Goal: Check status: Check status

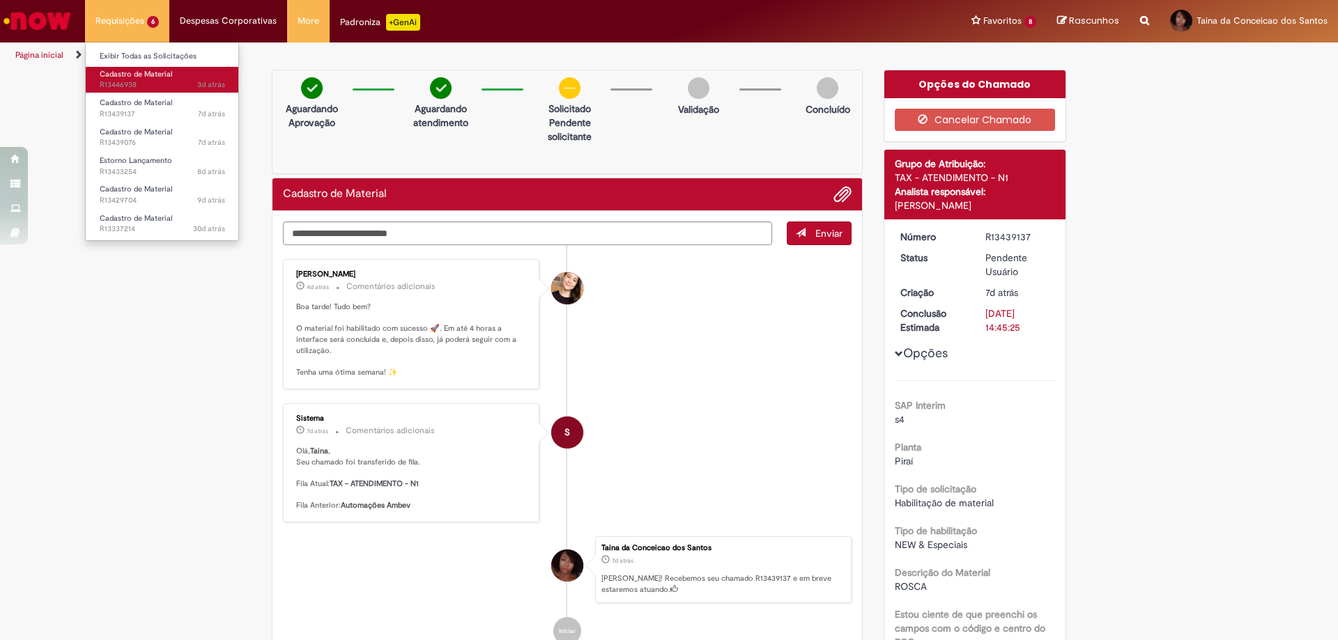
click at [151, 88] on span "3d atrás 3 dias atrás R13446938" at bounding box center [162, 84] width 125 height 11
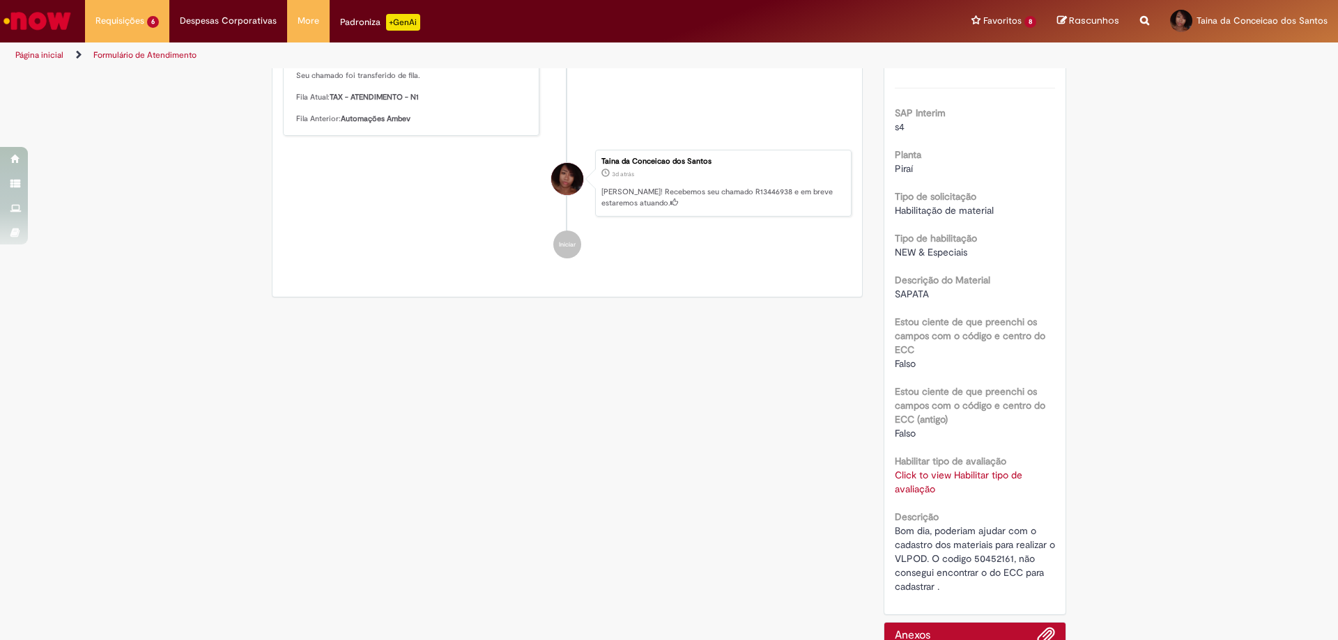
scroll to position [389, 0]
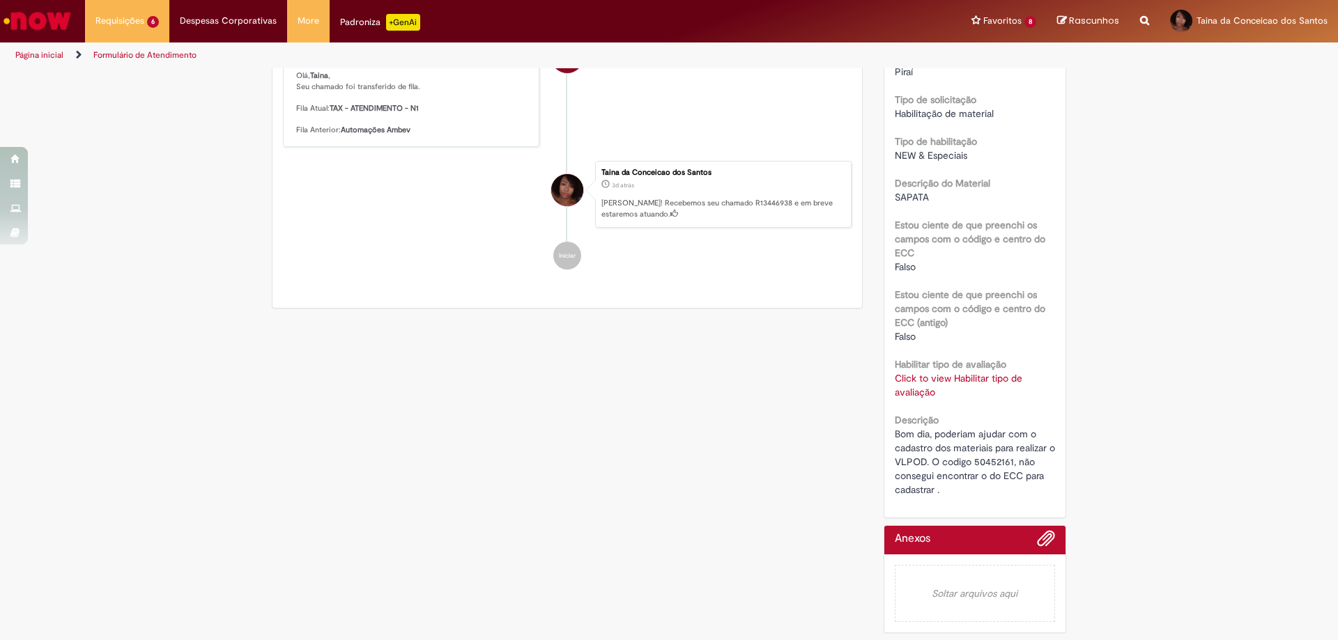
click at [924, 389] on link "Click to view Habilitar tipo de avaliação" at bounding box center [959, 385] width 128 height 26
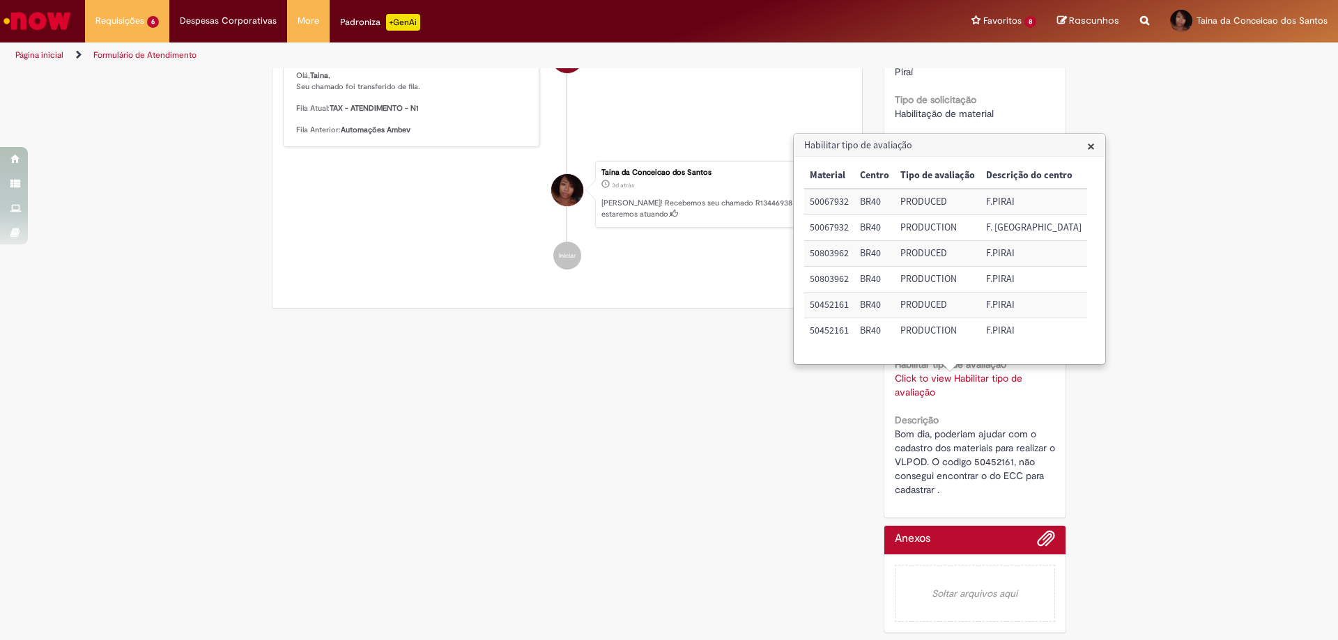
click at [748, 530] on div "Verificar Código de Barras Aguardando Aprovação Aguardando atendimento Solicita…" at bounding box center [668, 167] width 815 height 946
drag, startPoint x: 1143, startPoint y: 465, endPoint x: 1134, endPoint y: 144, distance: 321.4
click at [1144, 465] on div "Verificar Código de Barras Aguardando Aprovação Aguardando atendimento Solicita…" at bounding box center [669, 167] width 1338 height 946
click at [1084, 148] on h3 "Habilitar tipo de avaliação" at bounding box center [949, 145] width 310 height 22
click at [1087, 148] on span "×" at bounding box center [1091, 146] width 8 height 19
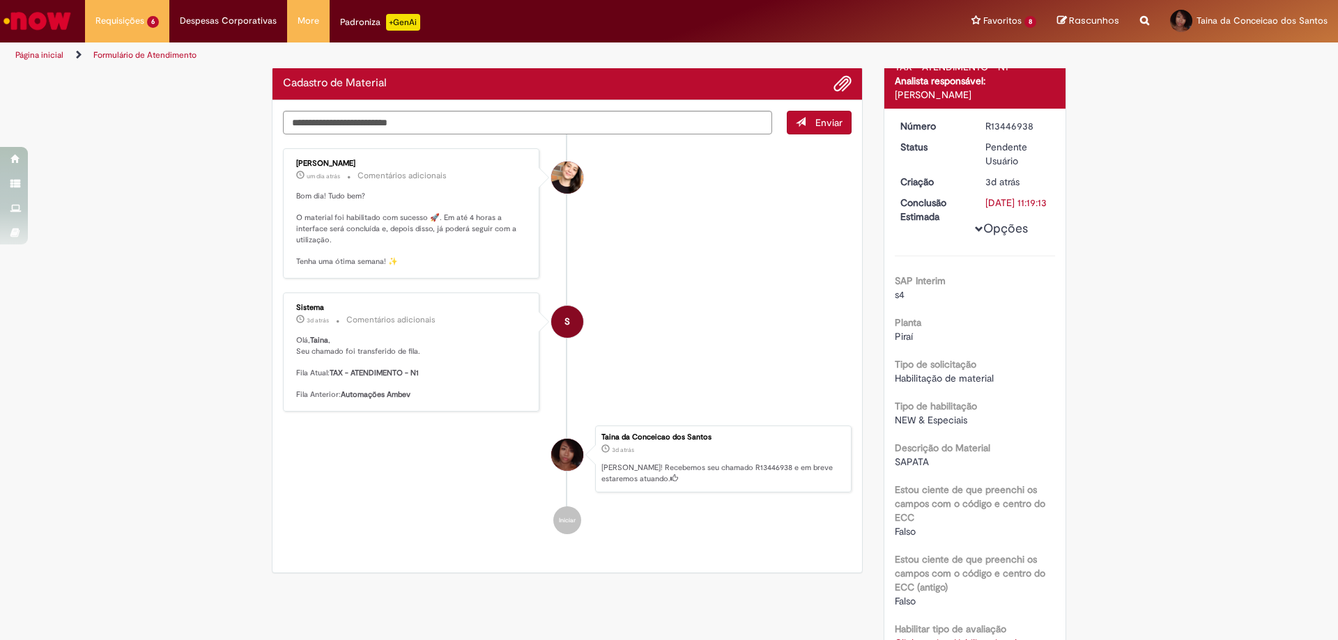
scroll to position [0, 0]
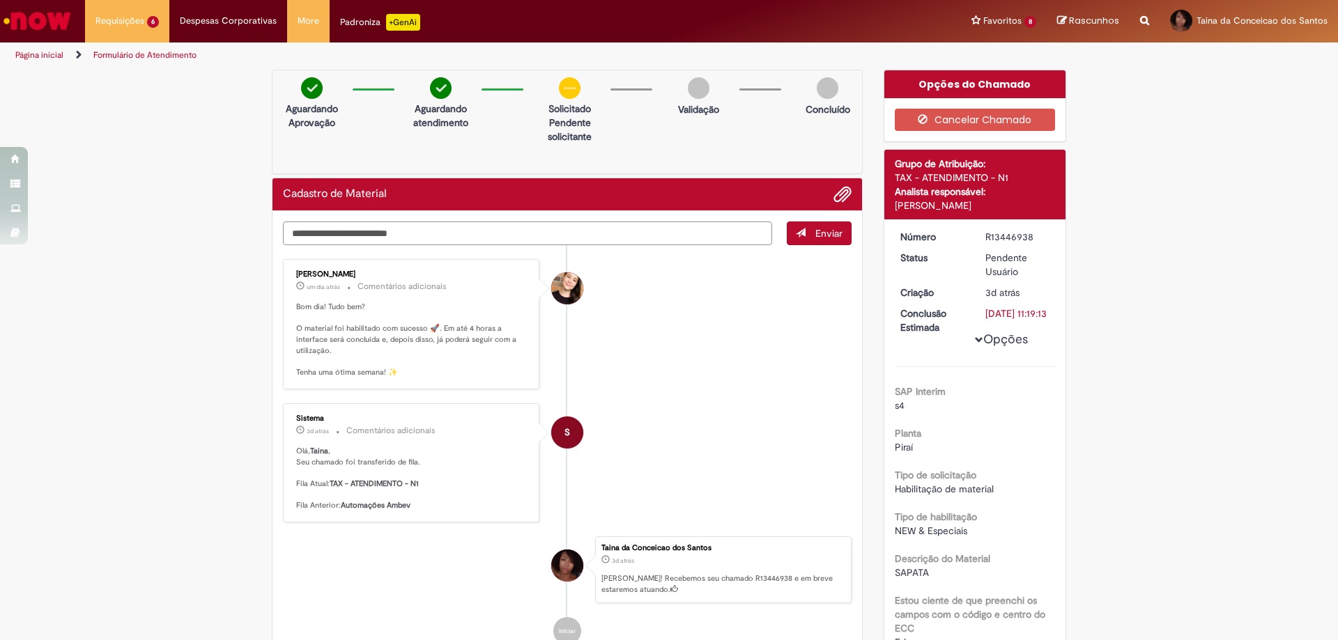
click at [408, 236] on textarea "Digite sua mensagem aqui..." at bounding box center [527, 234] width 489 height 24
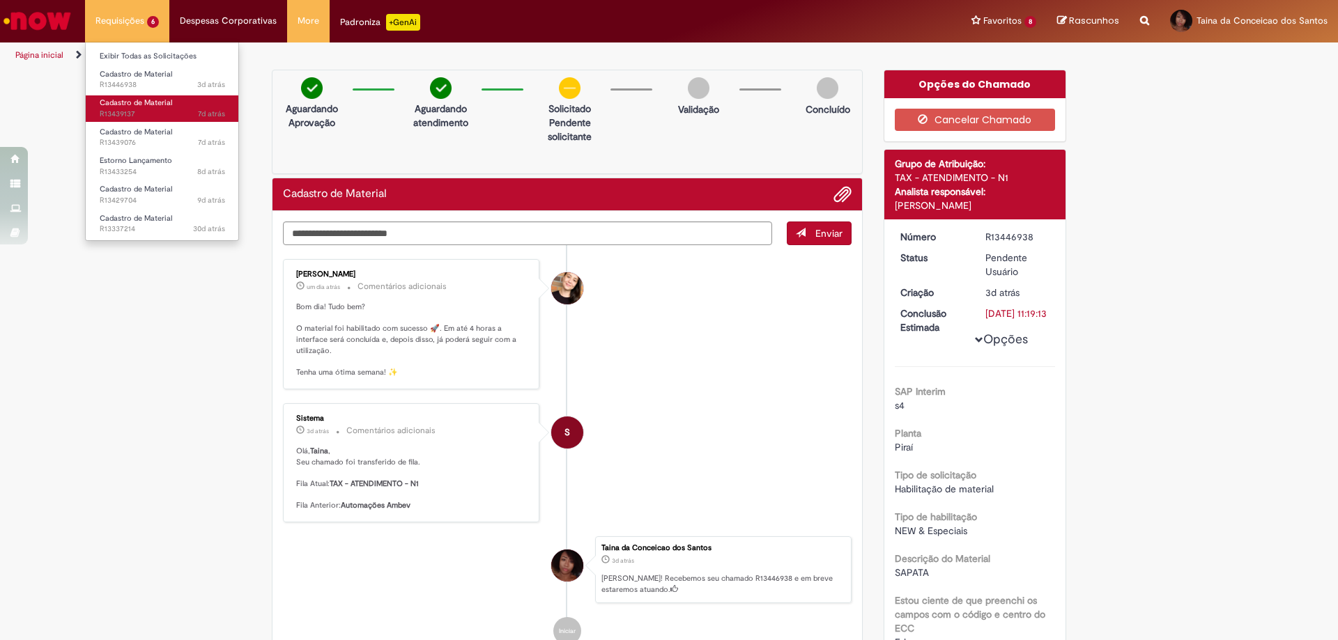
click at [126, 109] on span "7d atrás 7 dias atrás R13439137" at bounding box center [162, 114] width 125 height 11
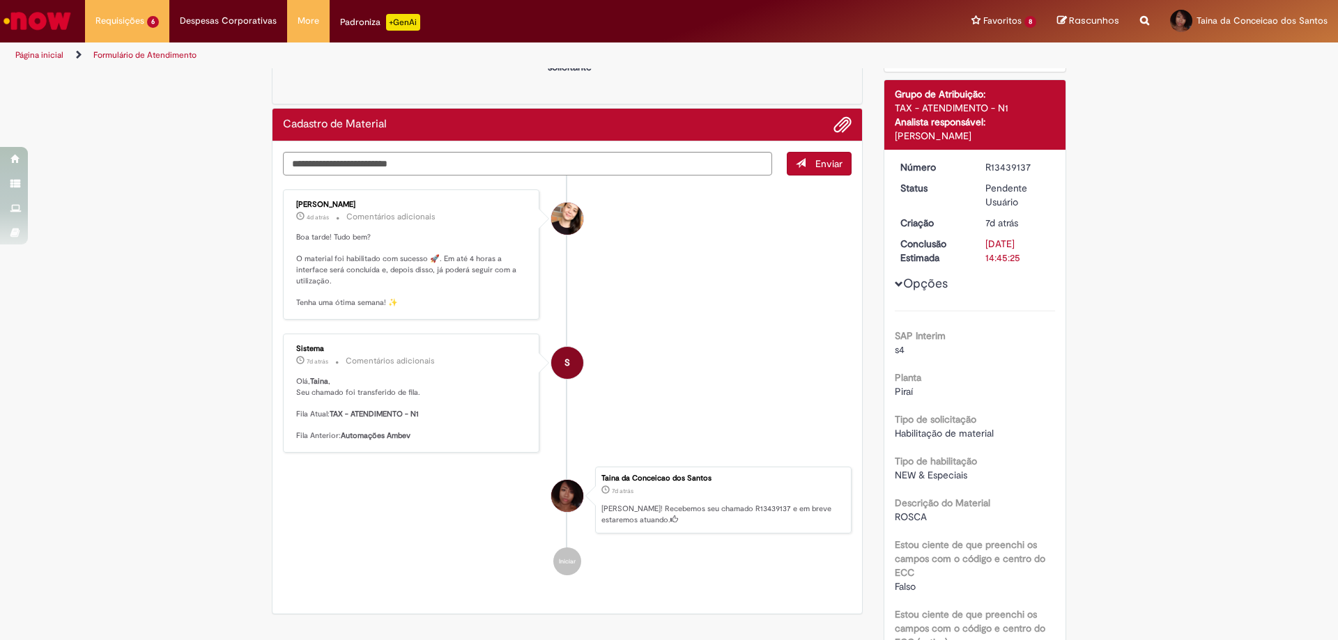
scroll to position [317, 0]
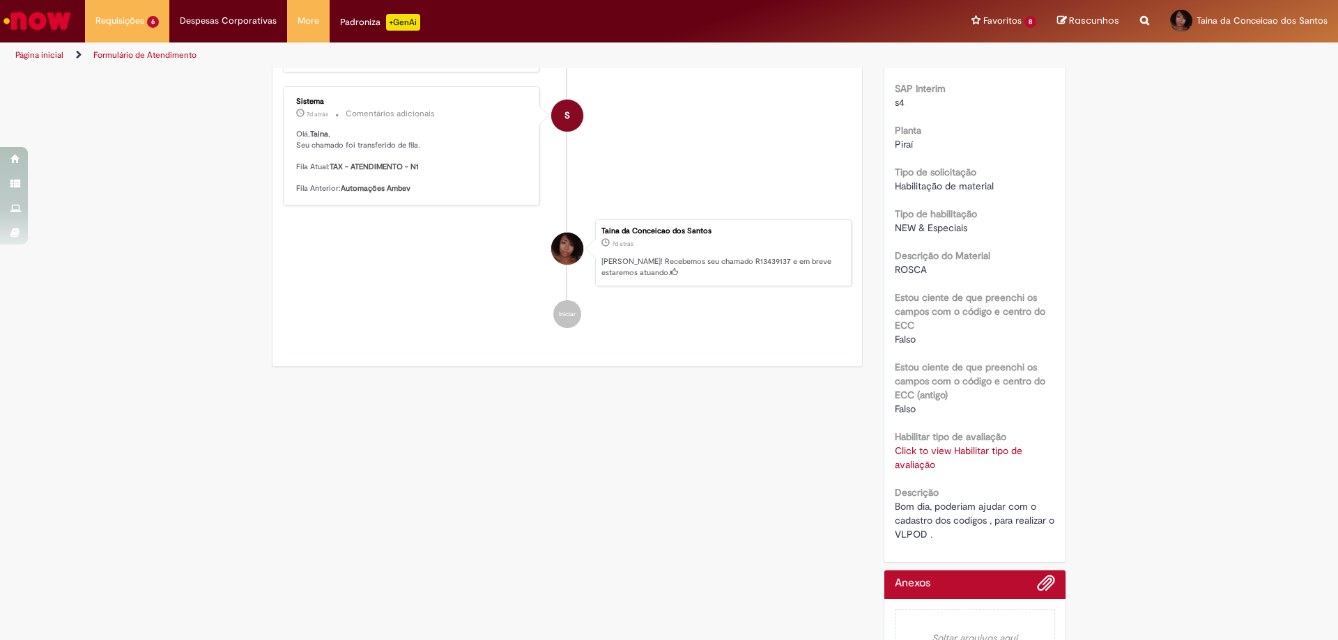
click at [924, 465] on link "Click to view Habilitar tipo de avaliação" at bounding box center [959, 458] width 128 height 26
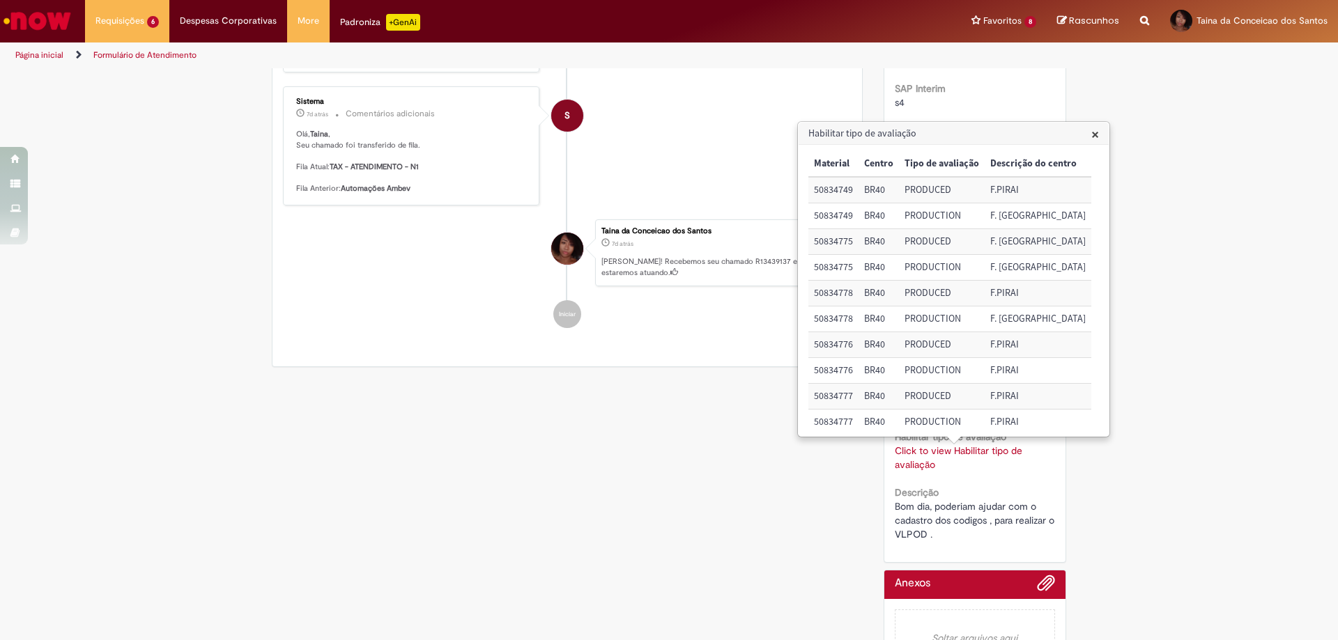
click at [566, 434] on div "Taina da Conceicao dos Santos" at bounding box center [567, 373] width 35 height 284
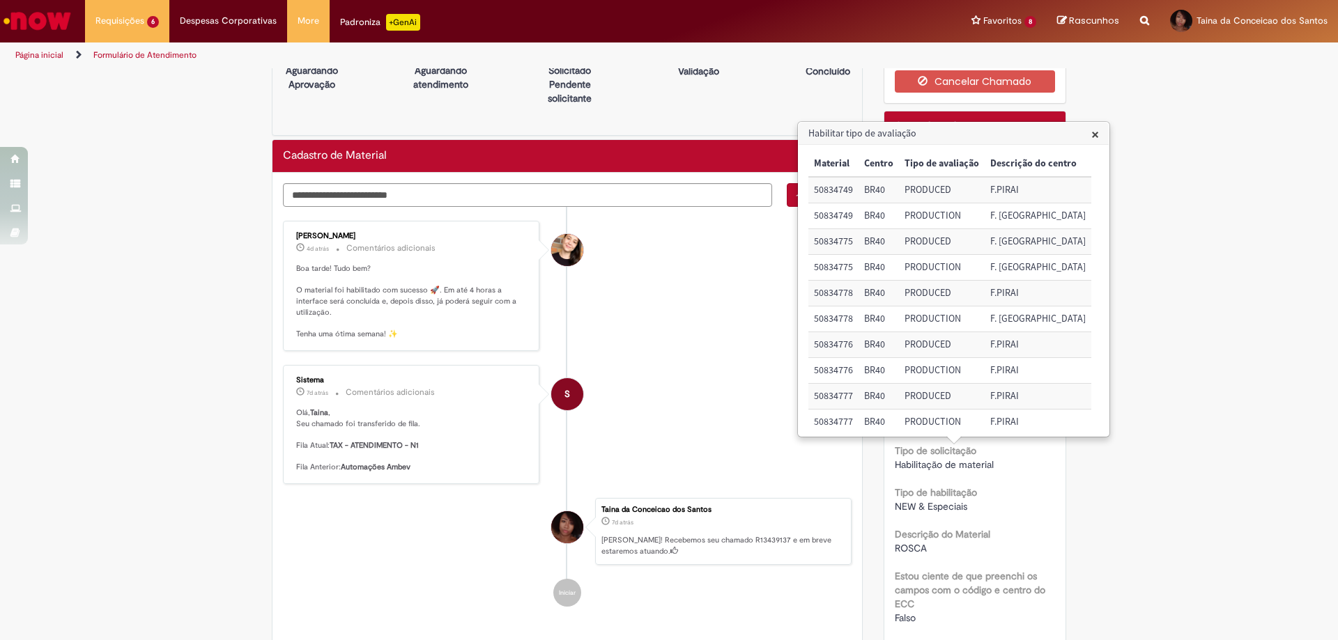
drag, startPoint x: 1125, startPoint y: 491, endPoint x: 1017, endPoint y: 274, distance: 242.7
click at [1126, 492] on div "Verificar Código de Barras Aguardando Aprovação Aguardando atendimento Solicita…" at bounding box center [669, 497] width 1338 height 932
click at [1096, 136] on span "×" at bounding box center [1095, 134] width 8 height 19
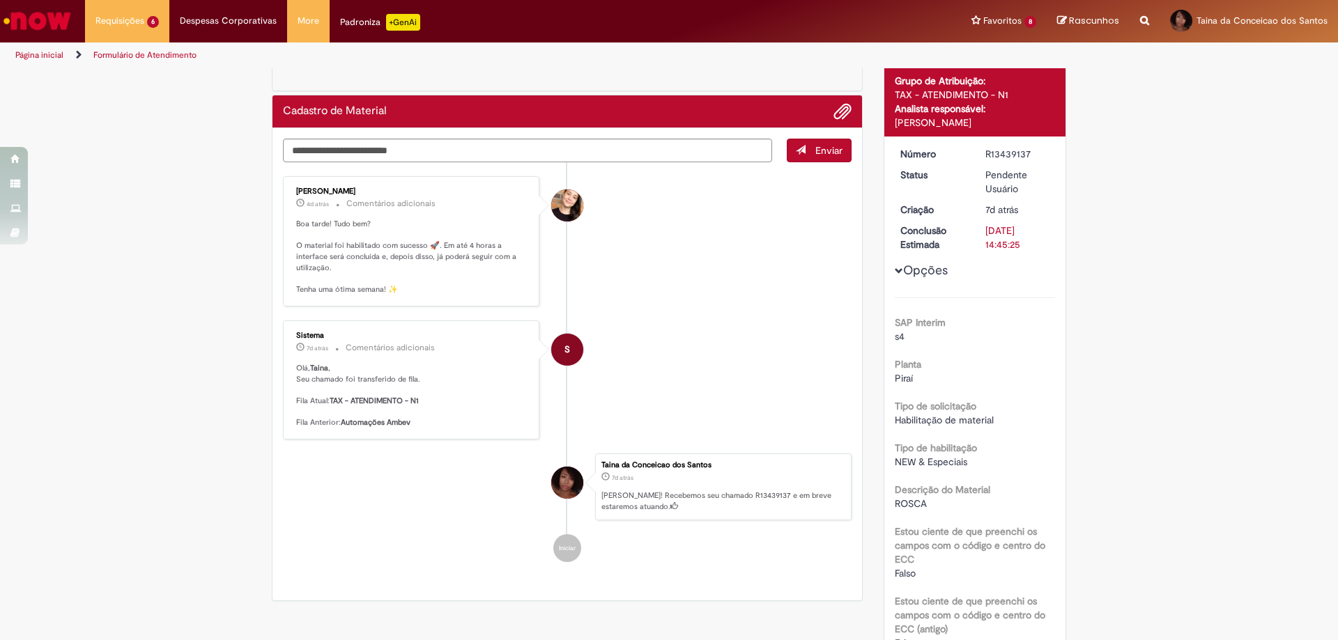
scroll to position [0, 0]
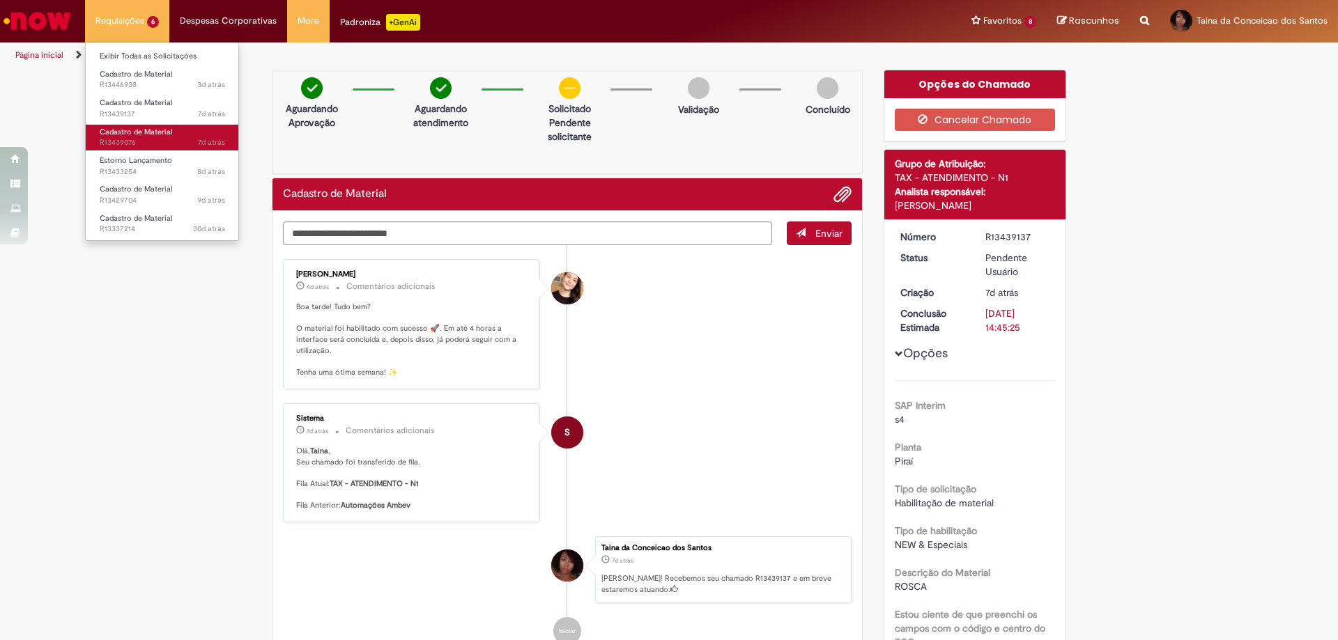
click at [135, 144] on span "7d atrás 7 dias atrás R13439076" at bounding box center [162, 142] width 125 height 11
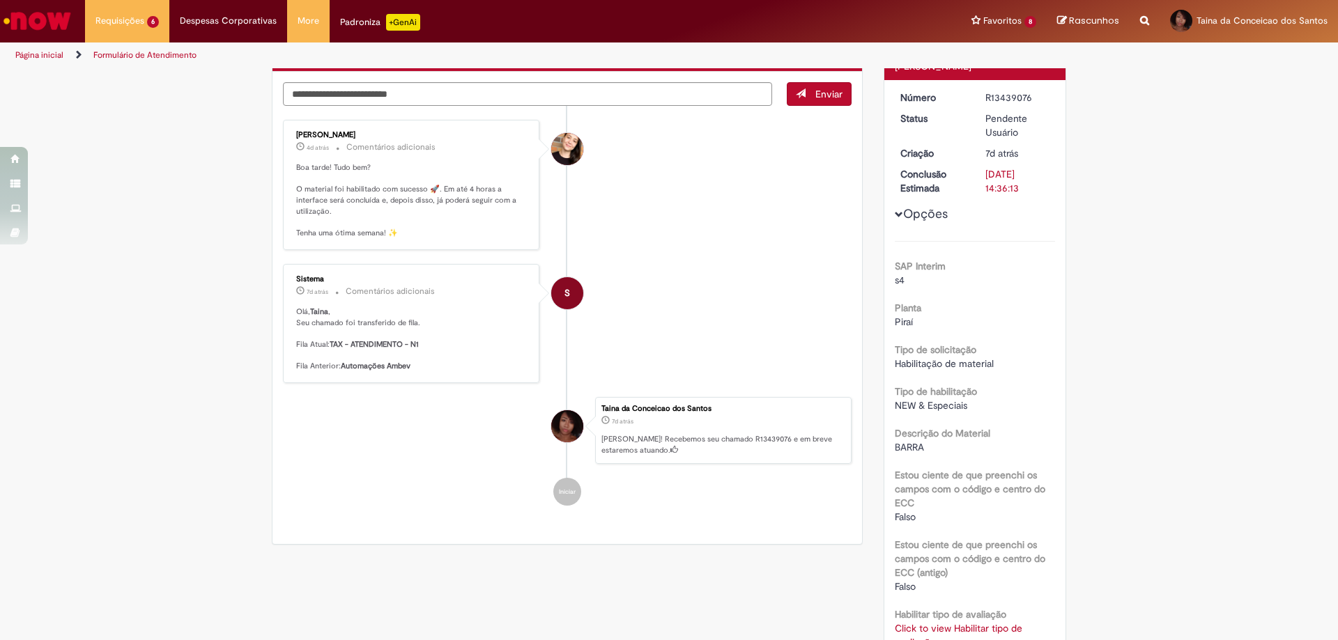
scroll to position [348, 0]
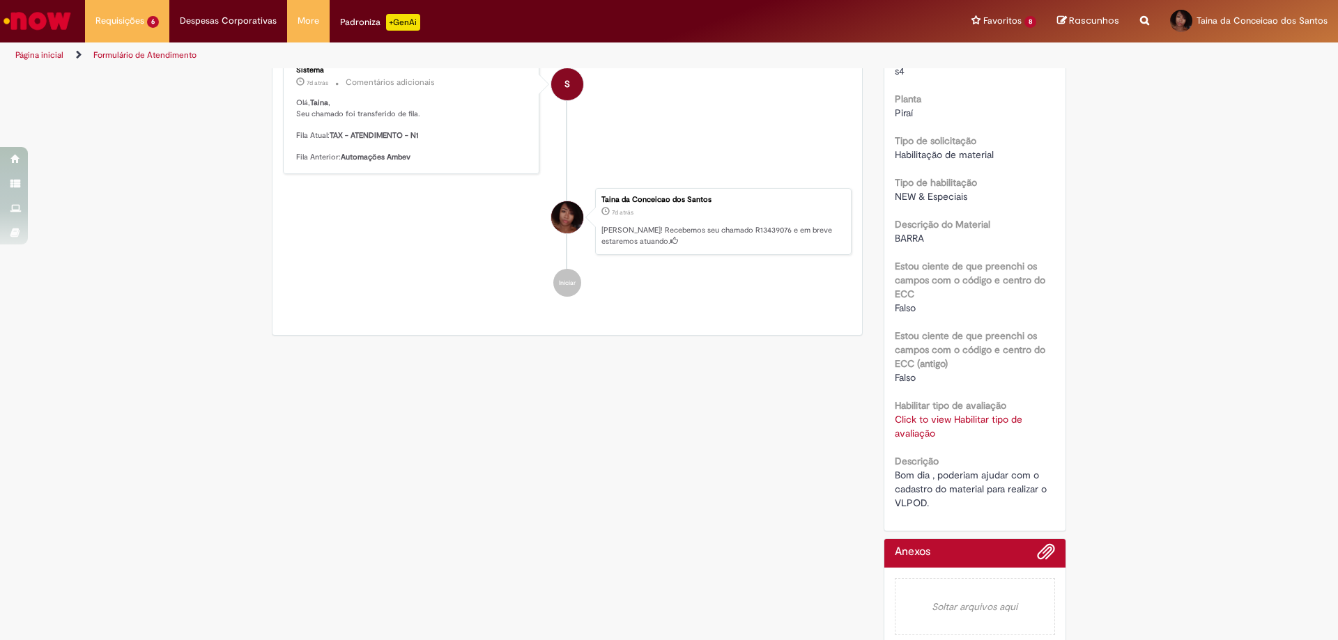
click at [950, 422] on link "Click to view Habilitar tipo de avaliação" at bounding box center [959, 426] width 128 height 26
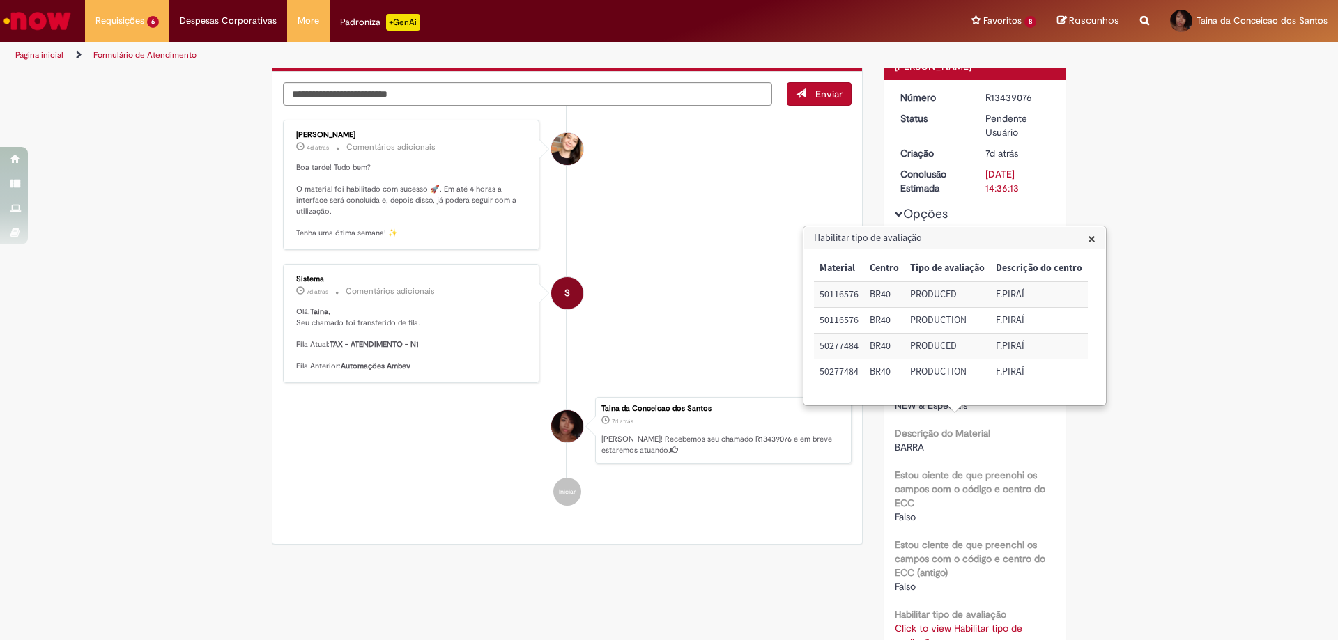
scroll to position [0, 0]
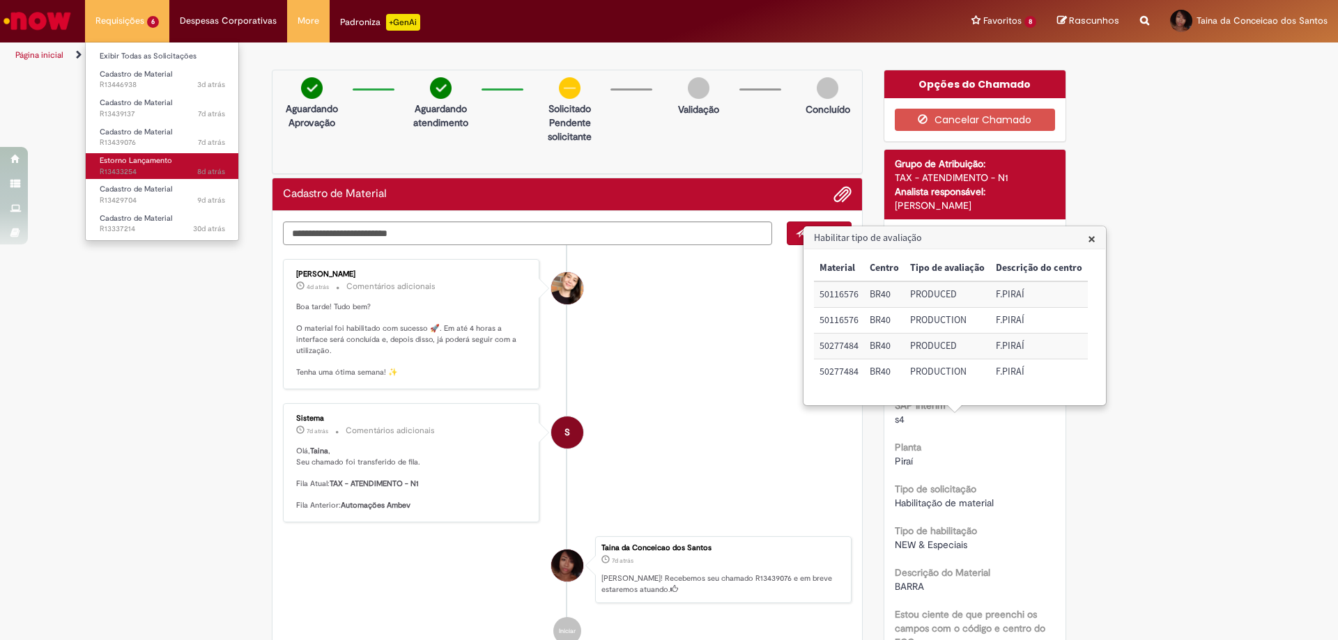
click at [139, 172] on span "8d atrás 8 dias atrás R13433254" at bounding box center [162, 172] width 125 height 11
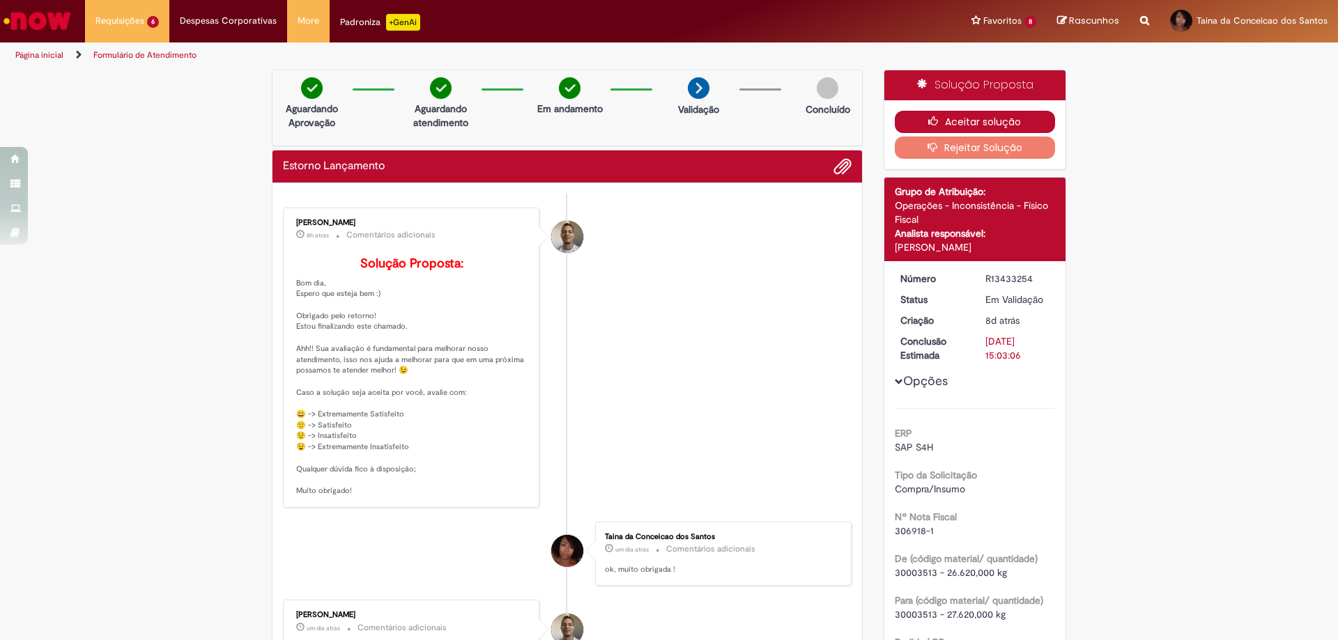
click at [952, 125] on button "Aceitar solução" at bounding box center [975, 122] width 161 height 22
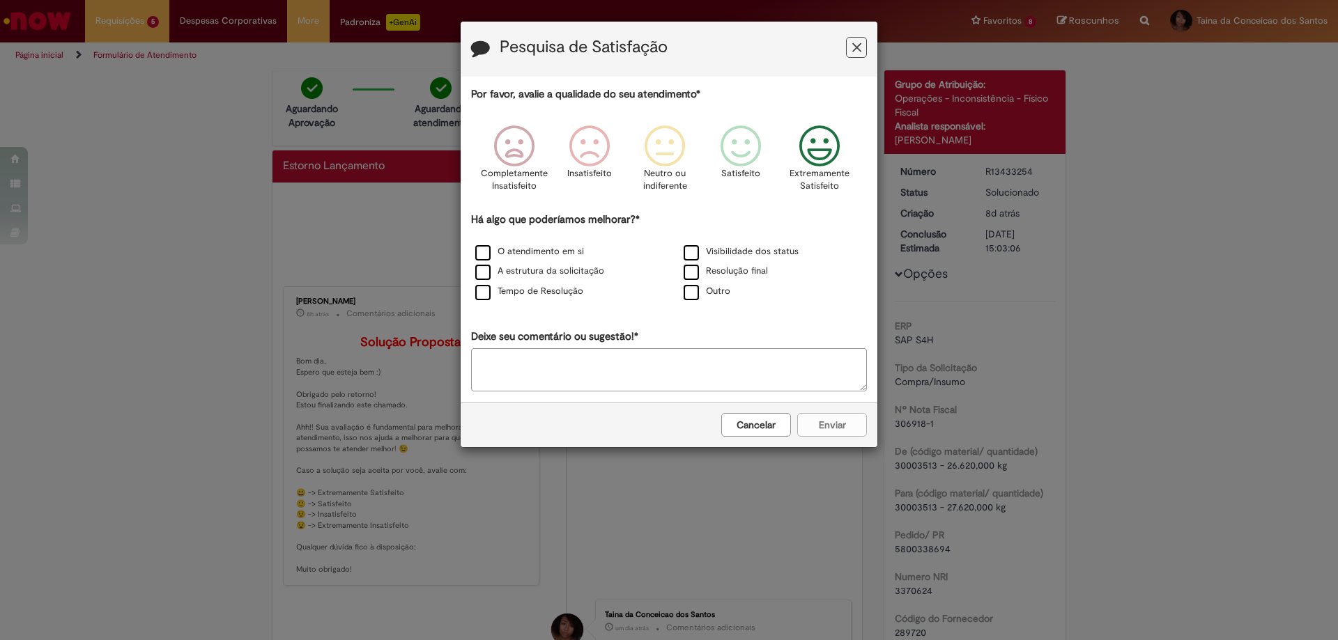
click at [819, 160] on icon "Feedback" at bounding box center [820, 146] width 52 height 42
click at [519, 254] on label "O atendimento em si" at bounding box center [529, 251] width 109 height 13
click at [537, 277] on label "A estrutura da solicitação" at bounding box center [539, 271] width 129 height 13
click at [548, 293] on label "Tempo de Resolução" at bounding box center [529, 291] width 108 height 13
click at [776, 248] on label "Visibilidade dos status" at bounding box center [741, 251] width 115 height 13
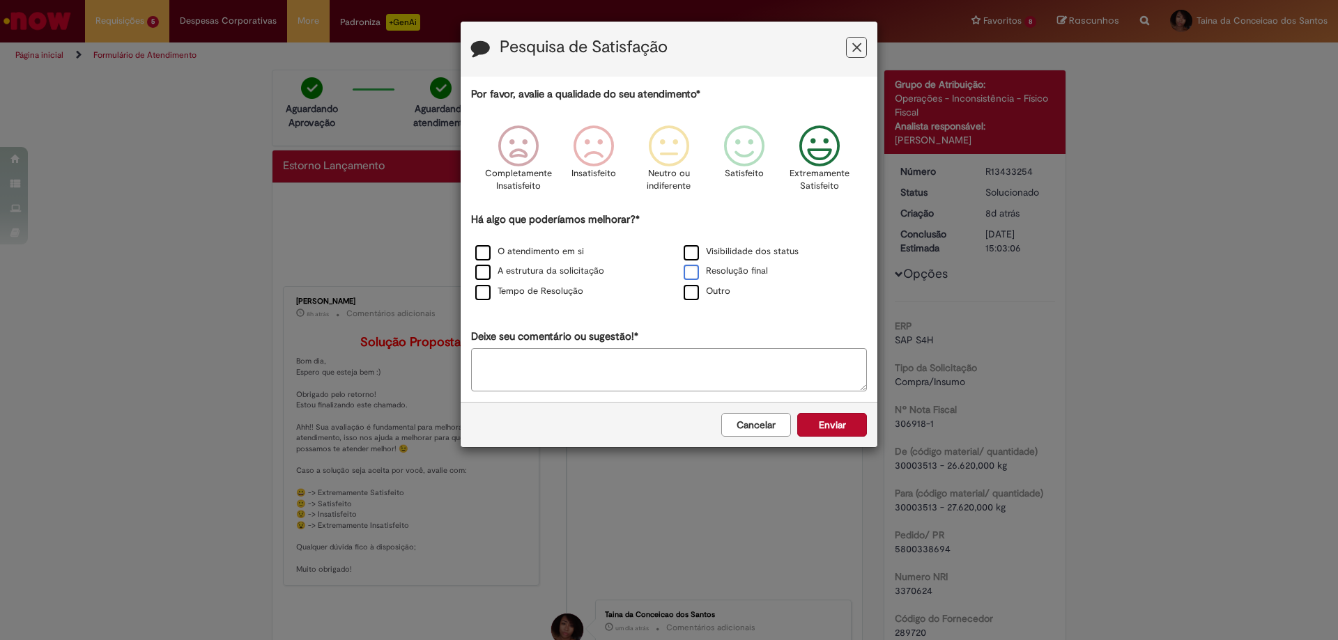
click at [748, 271] on label "Resolução final" at bounding box center [726, 271] width 84 height 13
click at [835, 430] on button "Enviar" at bounding box center [832, 425] width 70 height 24
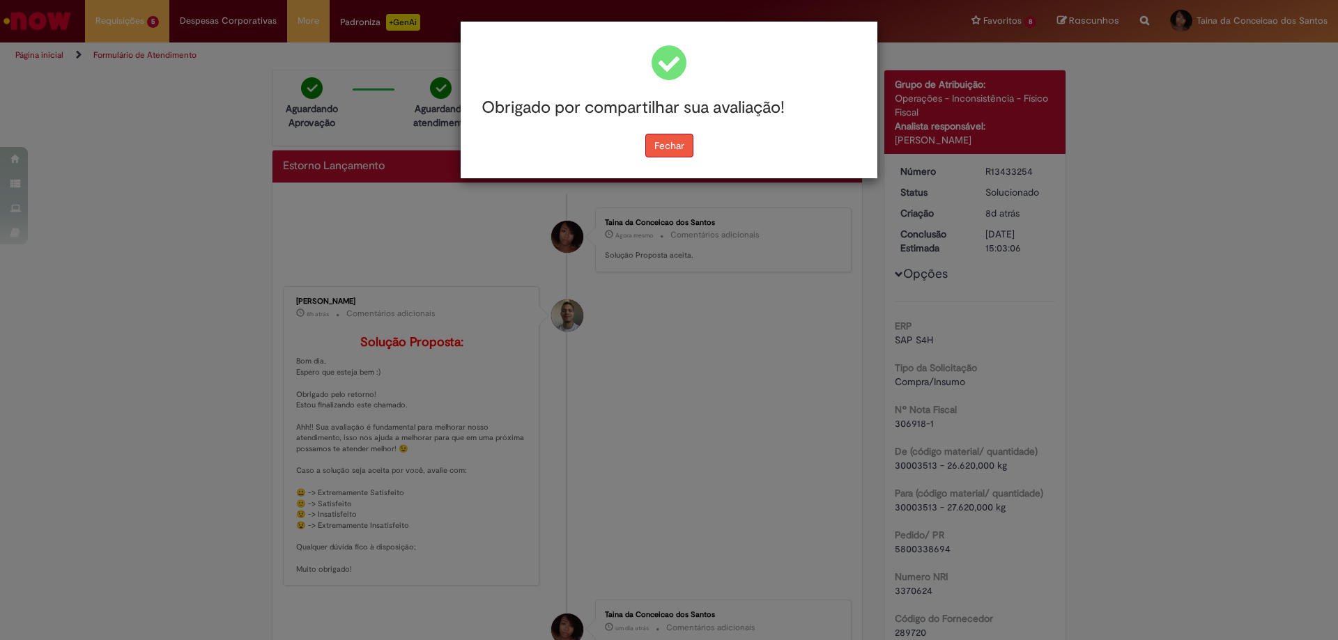
click at [689, 149] on button "Fechar" at bounding box center [669, 146] width 48 height 24
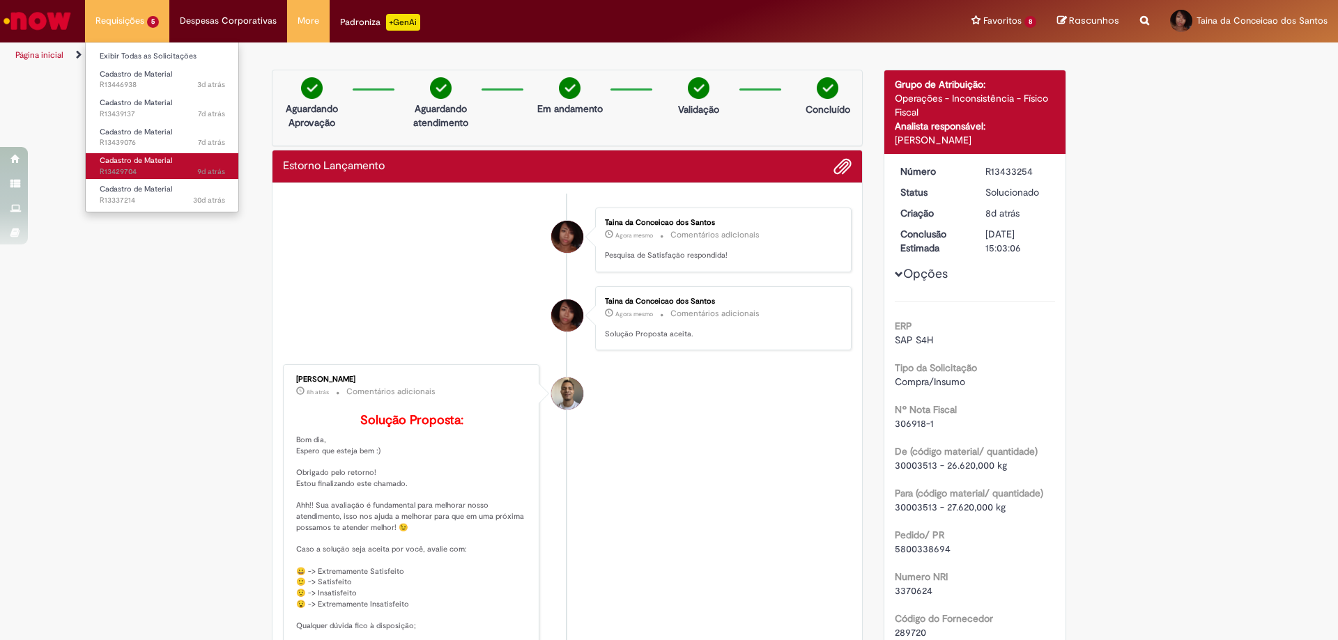
click at [137, 169] on span "9d atrás 9 dias atrás R13429704" at bounding box center [162, 172] width 125 height 11
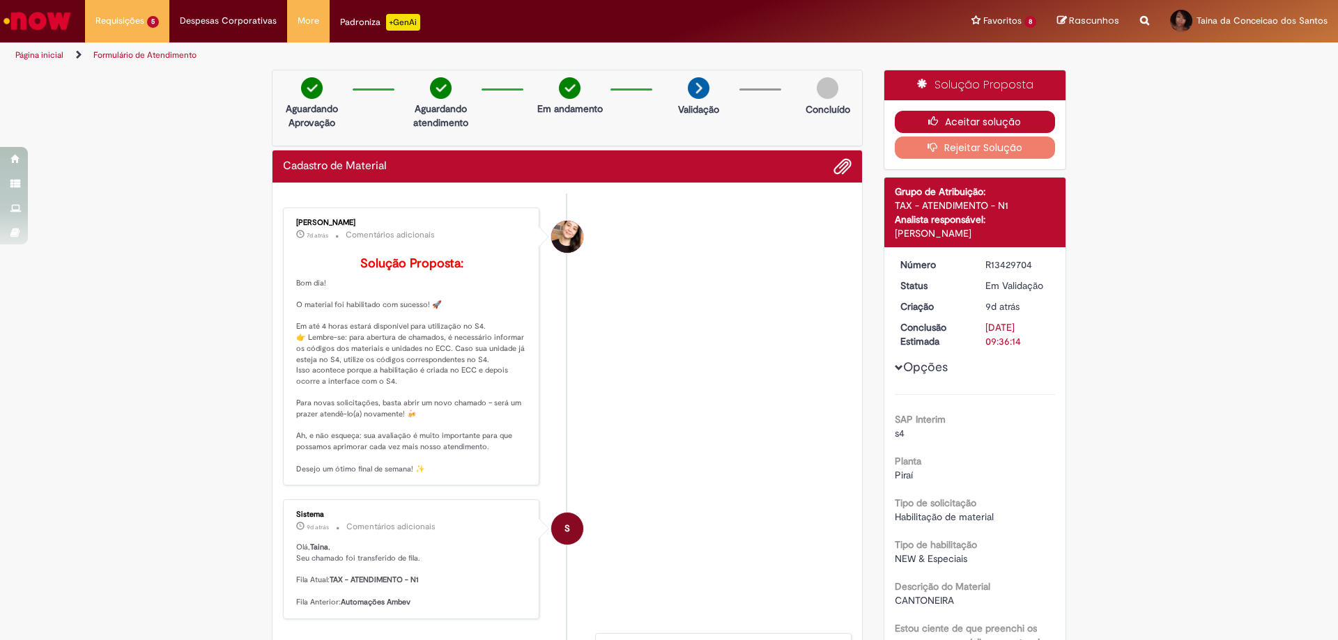
click at [972, 124] on button "Aceitar solução" at bounding box center [975, 122] width 161 height 22
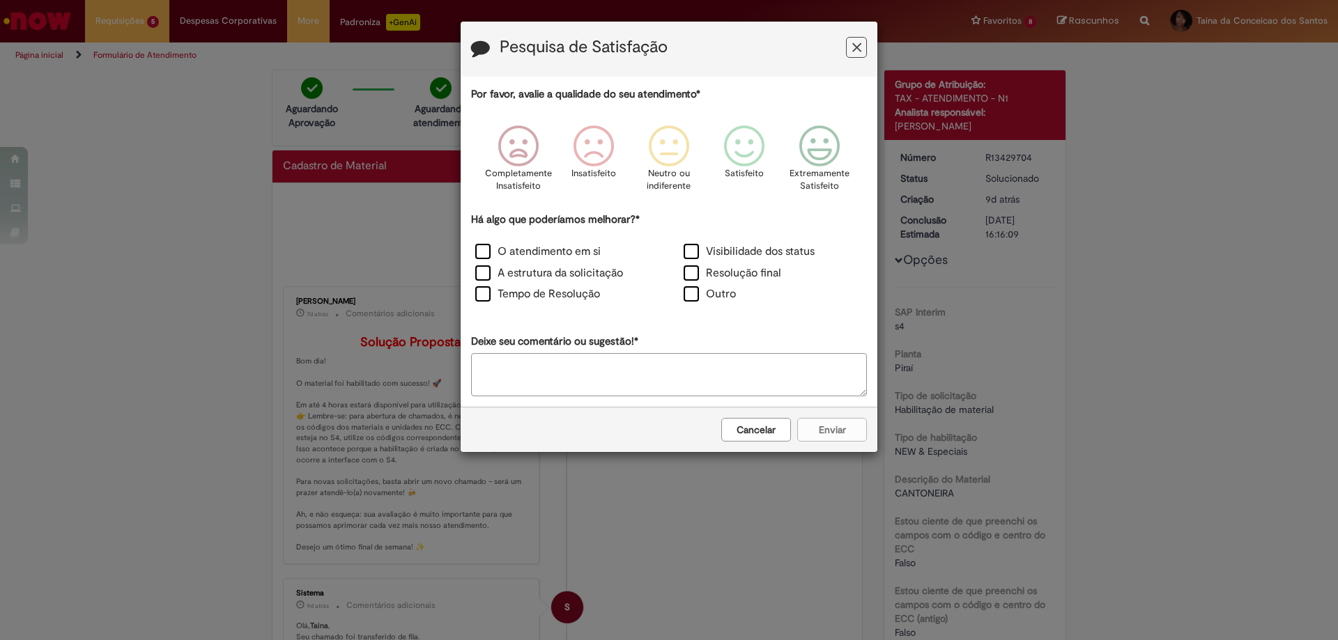
click at [854, 52] on icon "Feedback" at bounding box center [856, 47] width 9 height 15
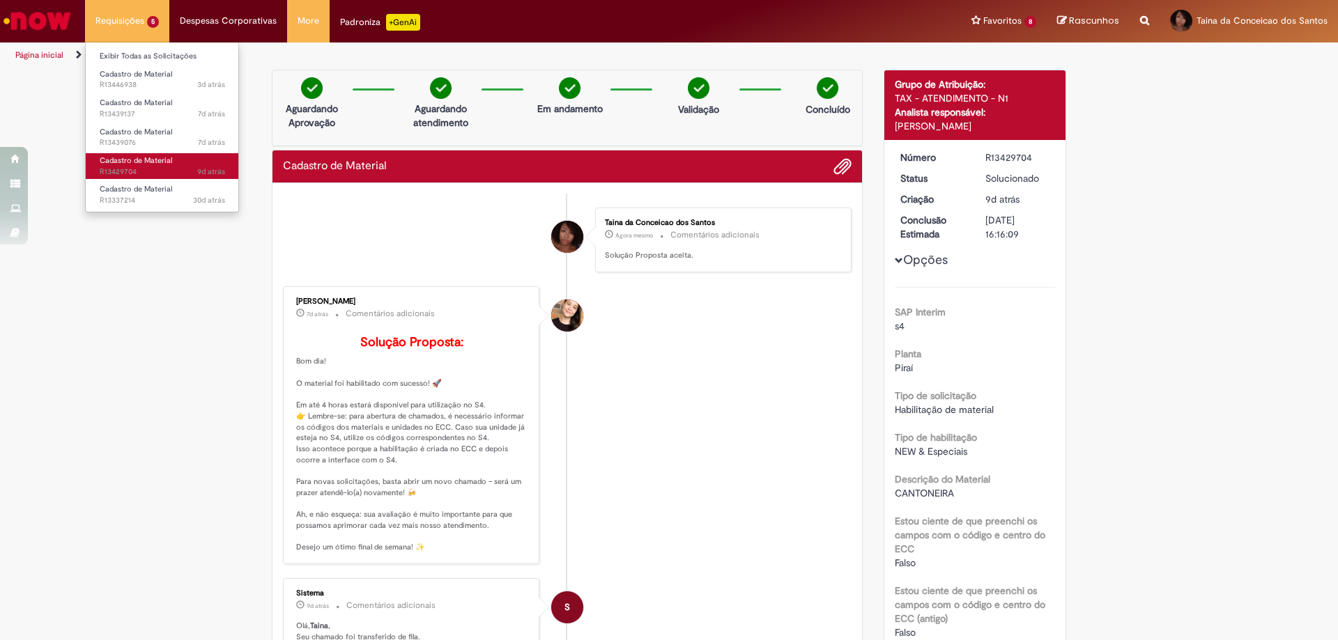
click at [127, 169] on span "9d atrás 9 dias atrás R13429704" at bounding box center [162, 172] width 125 height 11
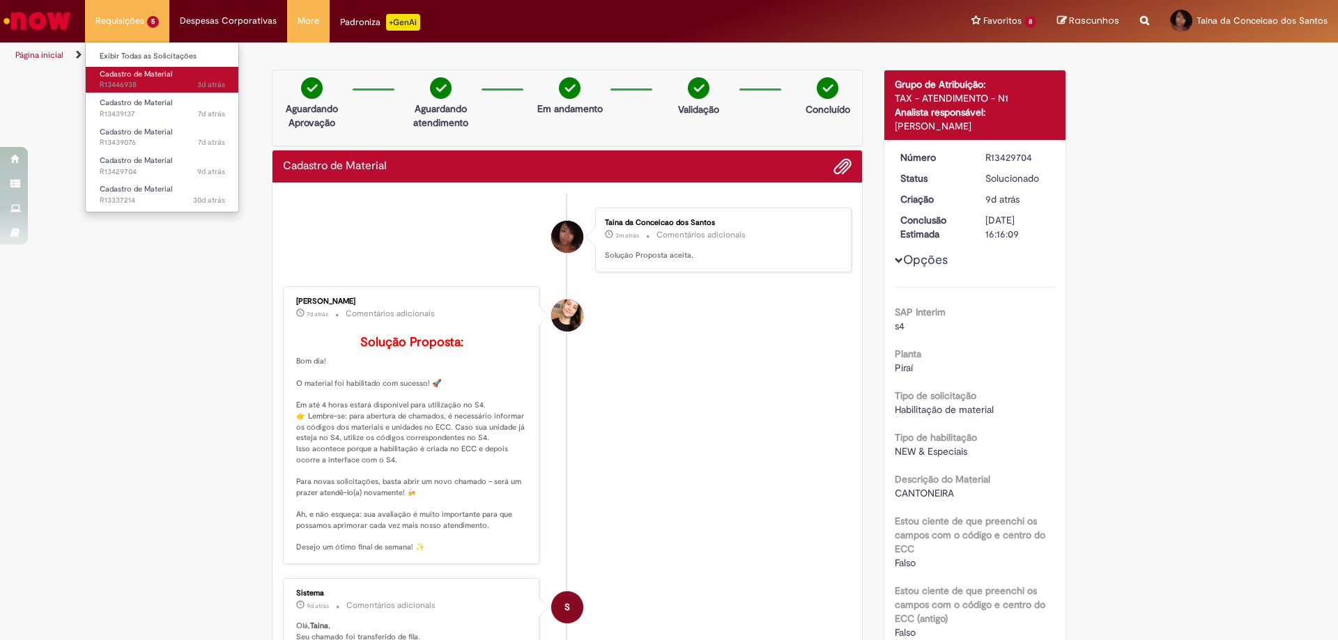
click at [139, 84] on span "3d atrás 3 dias atrás R13446938" at bounding box center [162, 84] width 125 height 11
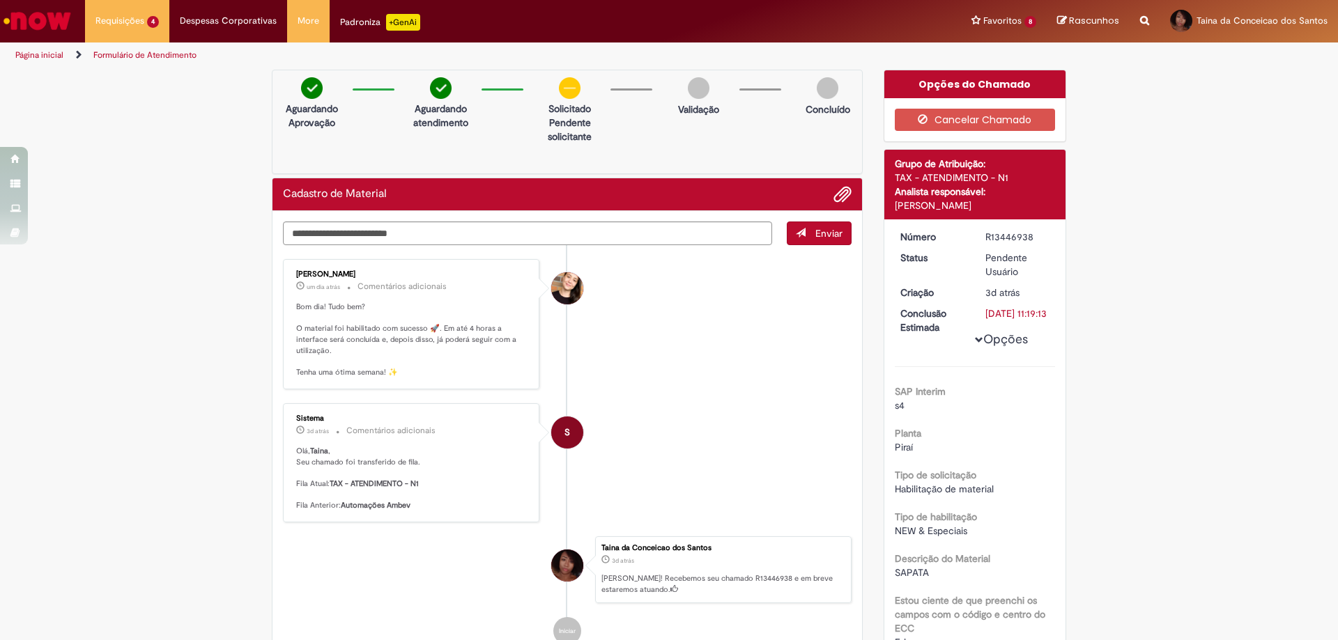
scroll to position [209, 0]
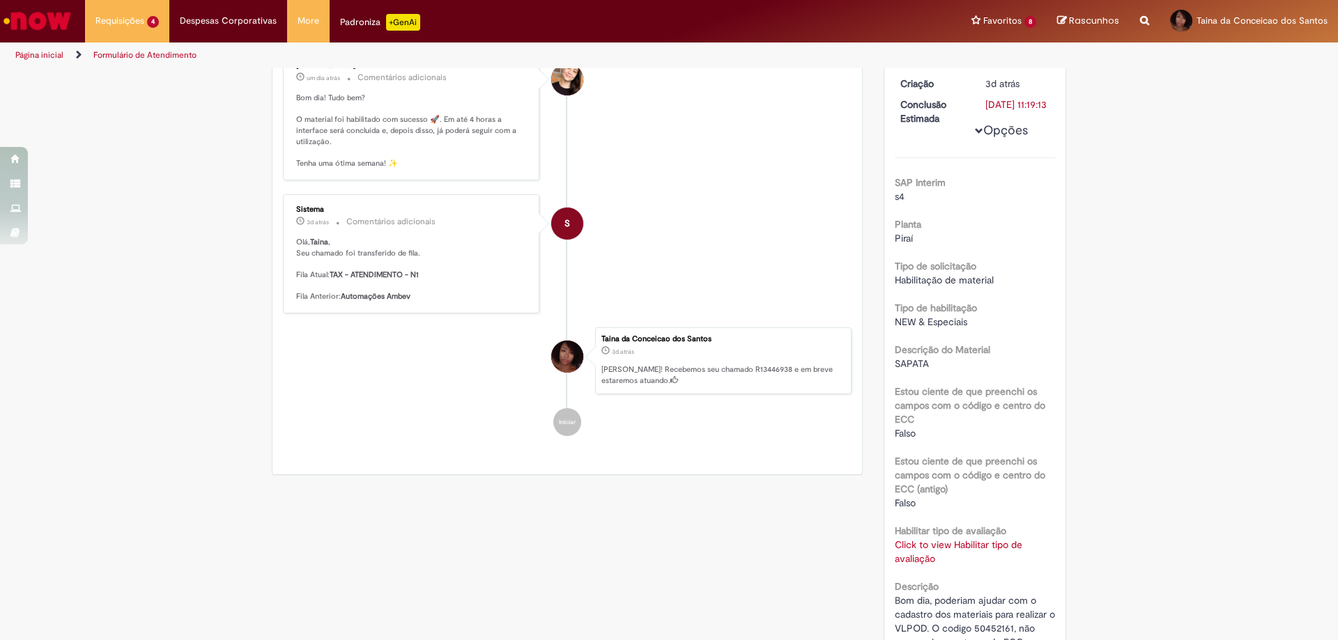
click at [973, 561] on link "Click to view Habilitar tipo de avaliação" at bounding box center [959, 552] width 128 height 26
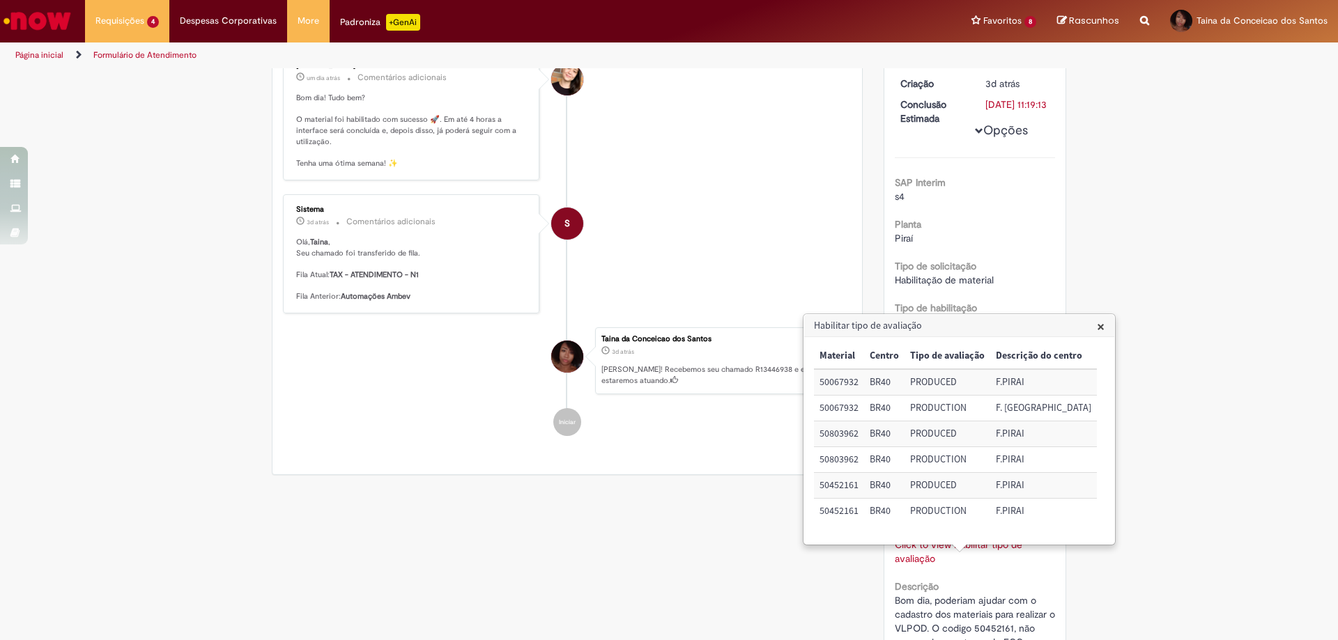
click at [1161, 603] on div "Verificar Código de Barras Aguardando Aprovação Aguardando atendimento Solicita…" at bounding box center [669, 334] width 1338 height 946
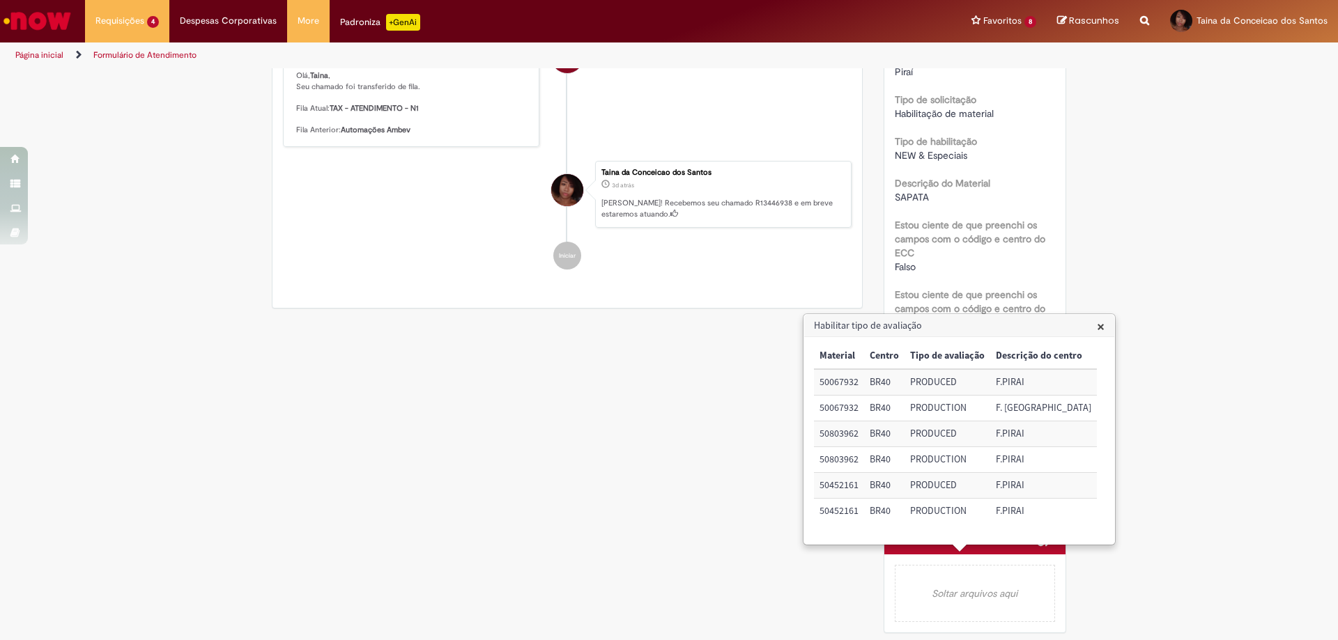
click at [1097, 328] on span "×" at bounding box center [1101, 326] width 8 height 19
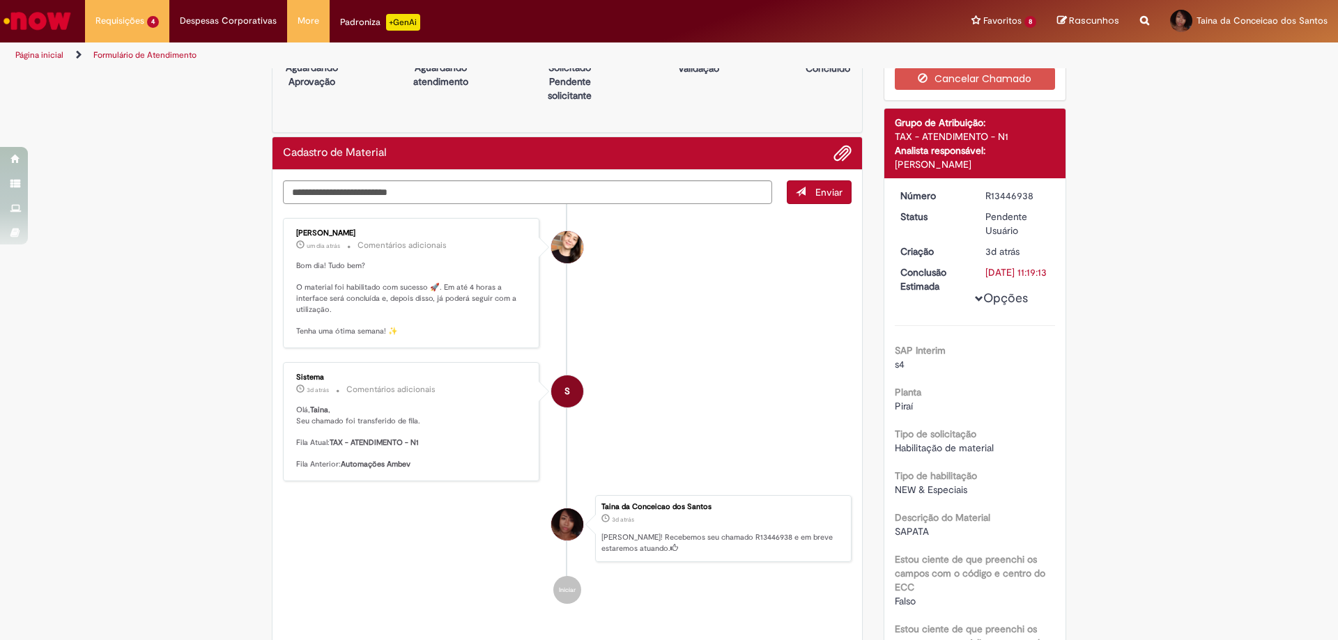
scroll to position [0, 0]
